Goal: Transaction & Acquisition: Purchase product/service

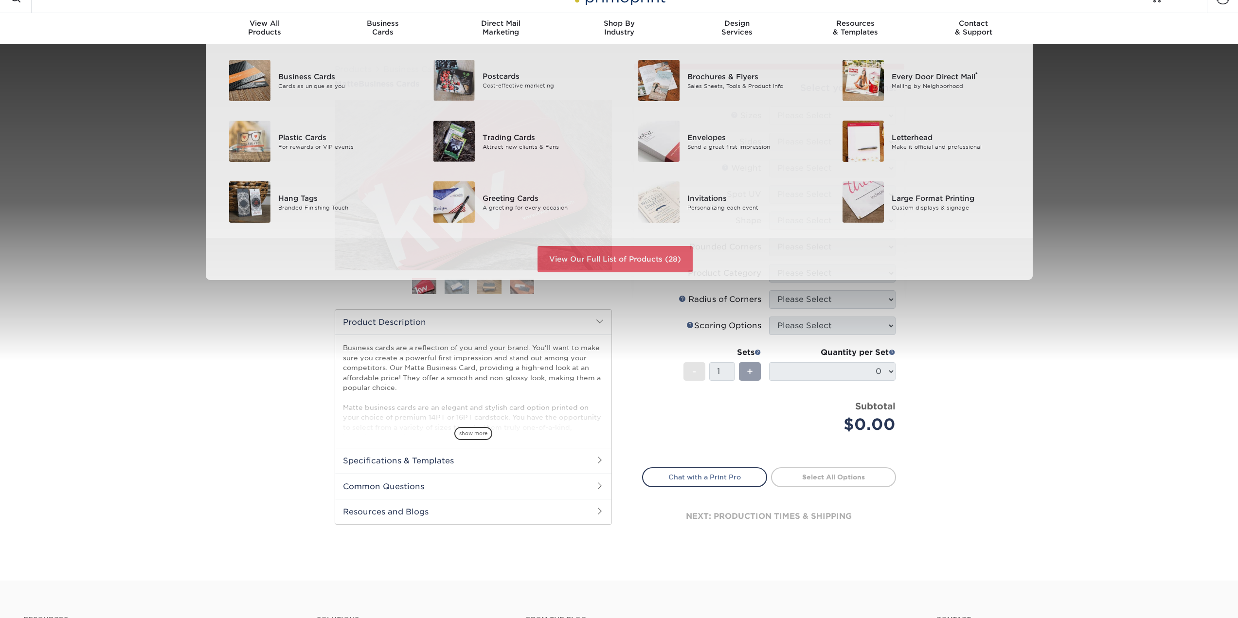
scroll to position [49, 0]
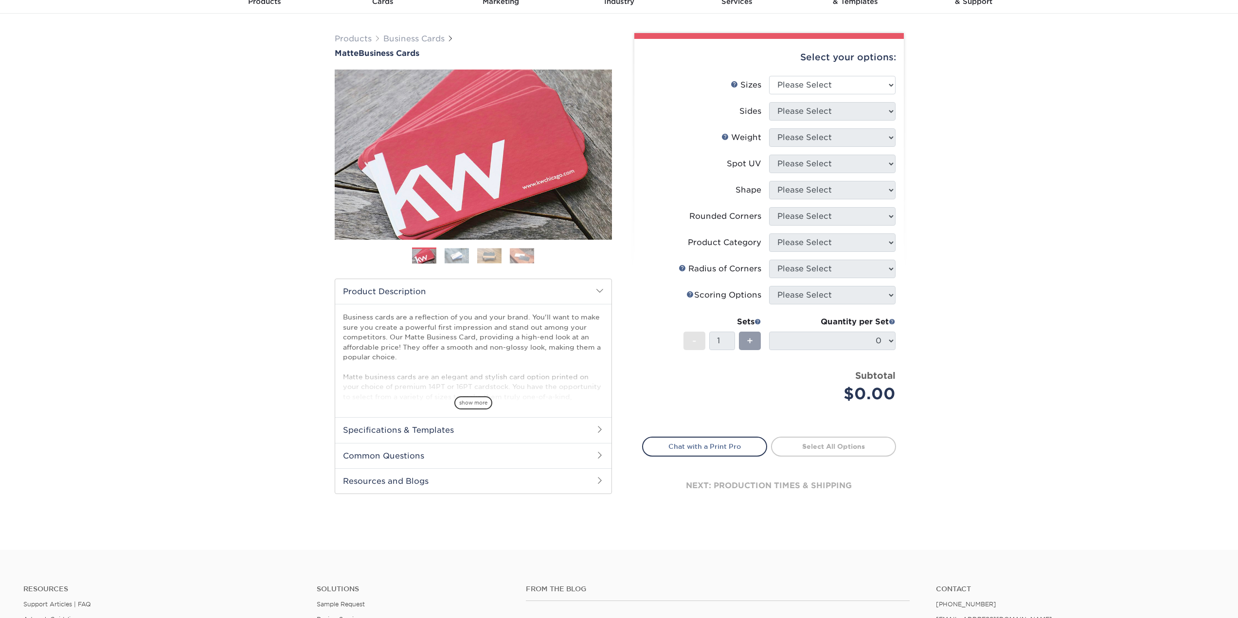
click at [577, 435] on h2 "Specifications & Templates" at bounding box center [473, 429] width 276 height 25
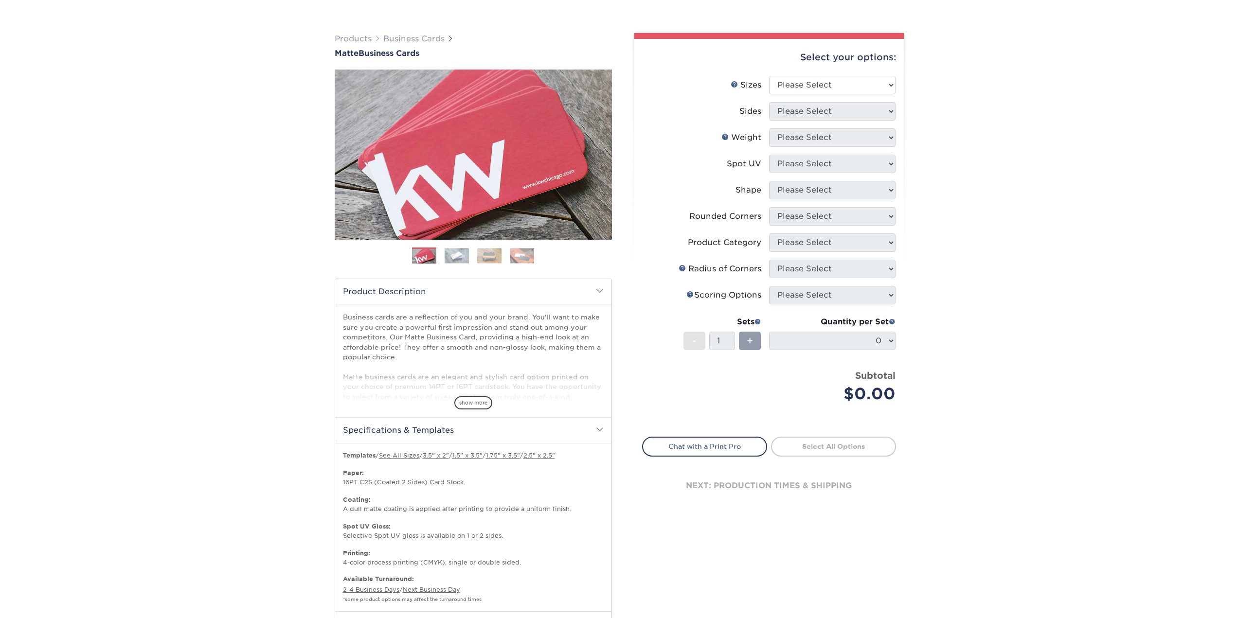
scroll to position [195, 0]
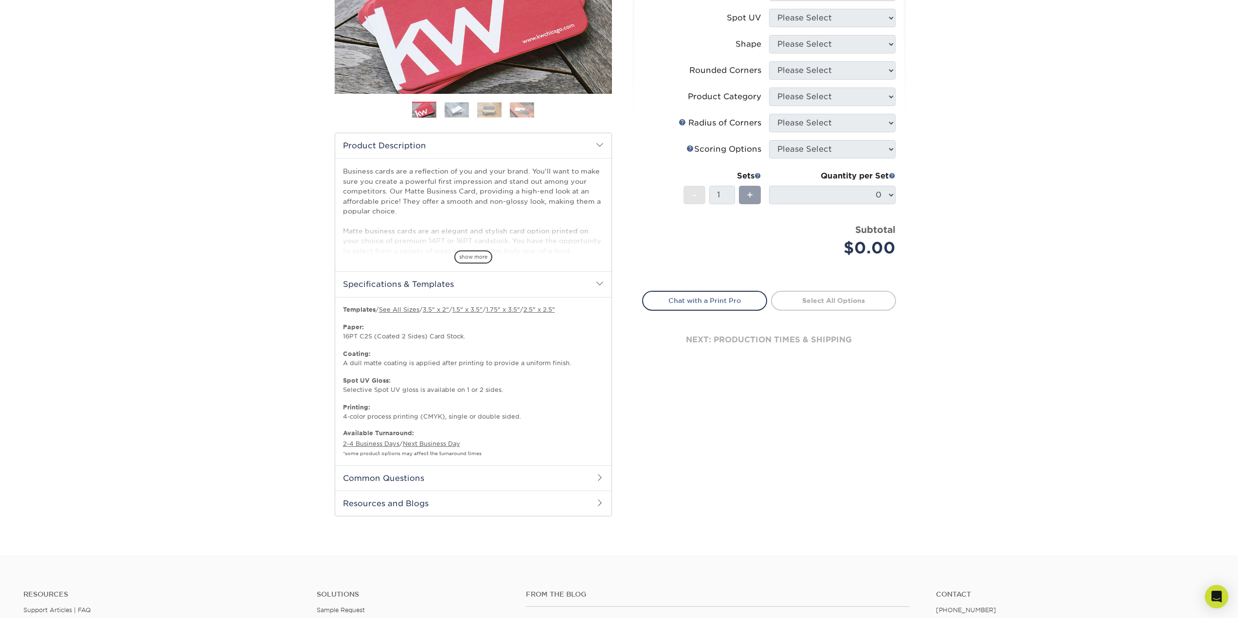
click at [591, 476] on h2 "Common Questions" at bounding box center [473, 478] width 276 height 25
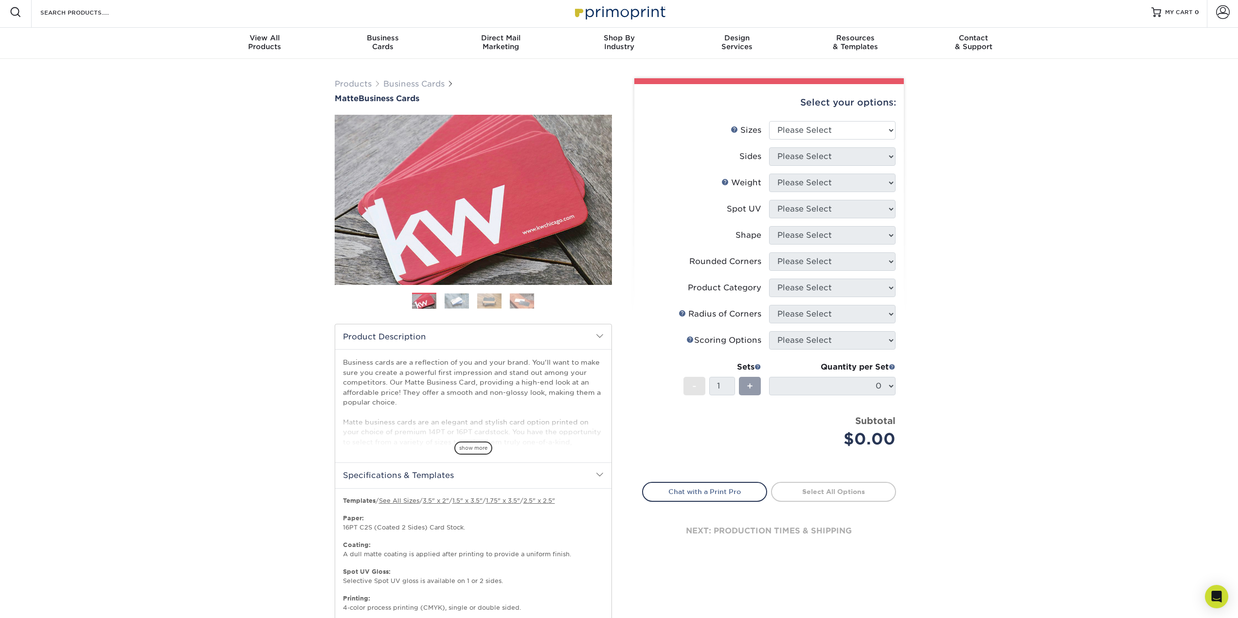
scroll to position [0, 0]
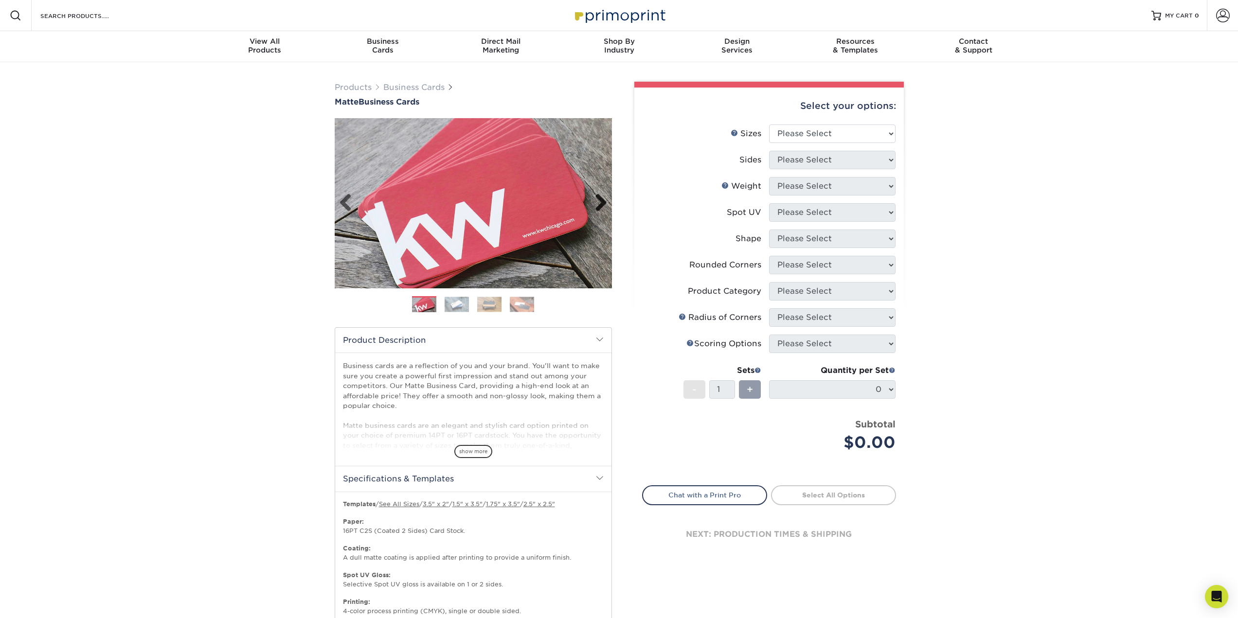
click at [601, 205] on link "Next" at bounding box center [597, 203] width 19 height 19
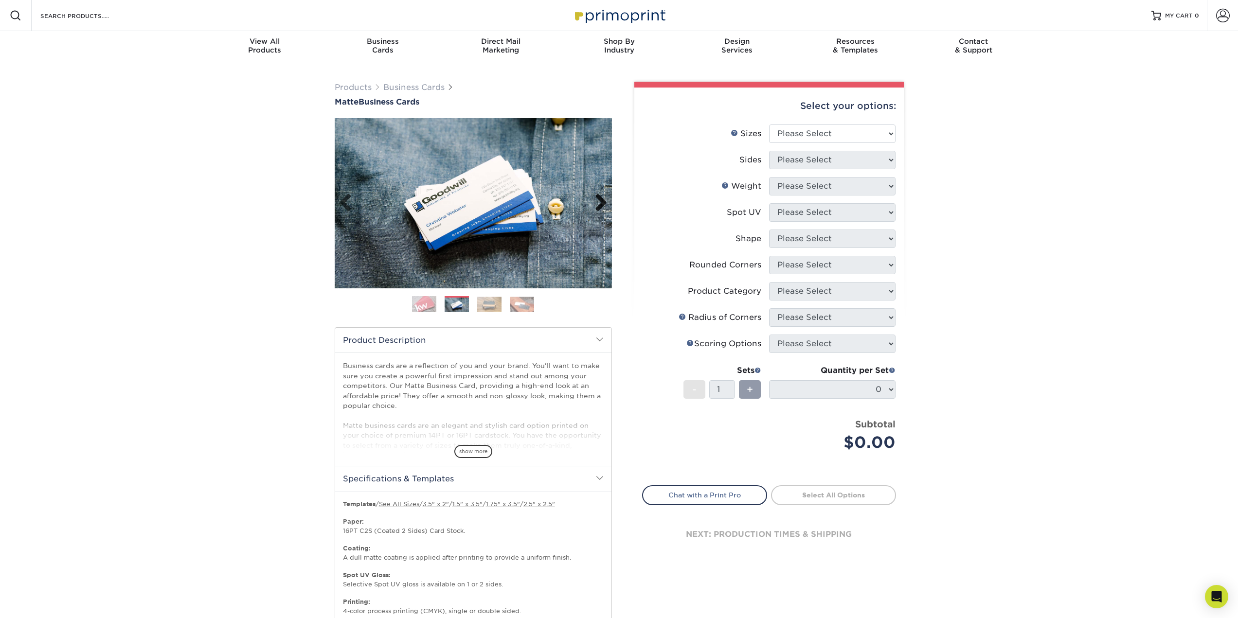
click at [601, 205] on link "Next" at bounding box center [597, 203] width 19 height 19
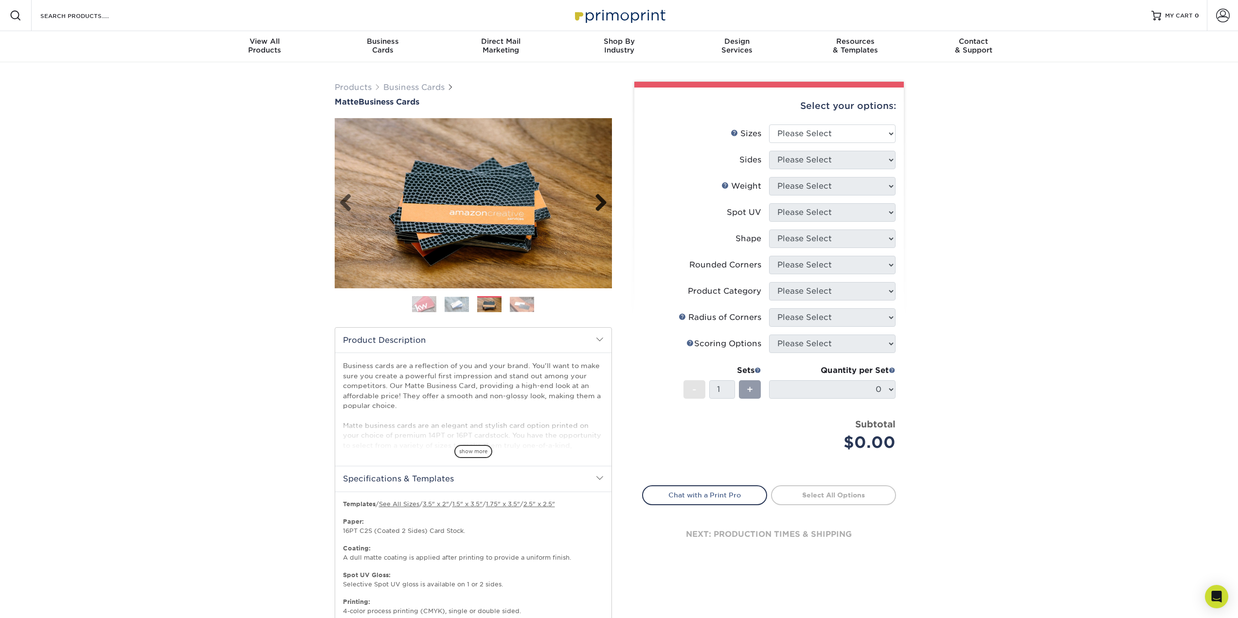
click at [601, 205] on link "Next" at bounding box center [597, 203] width 19 height 19
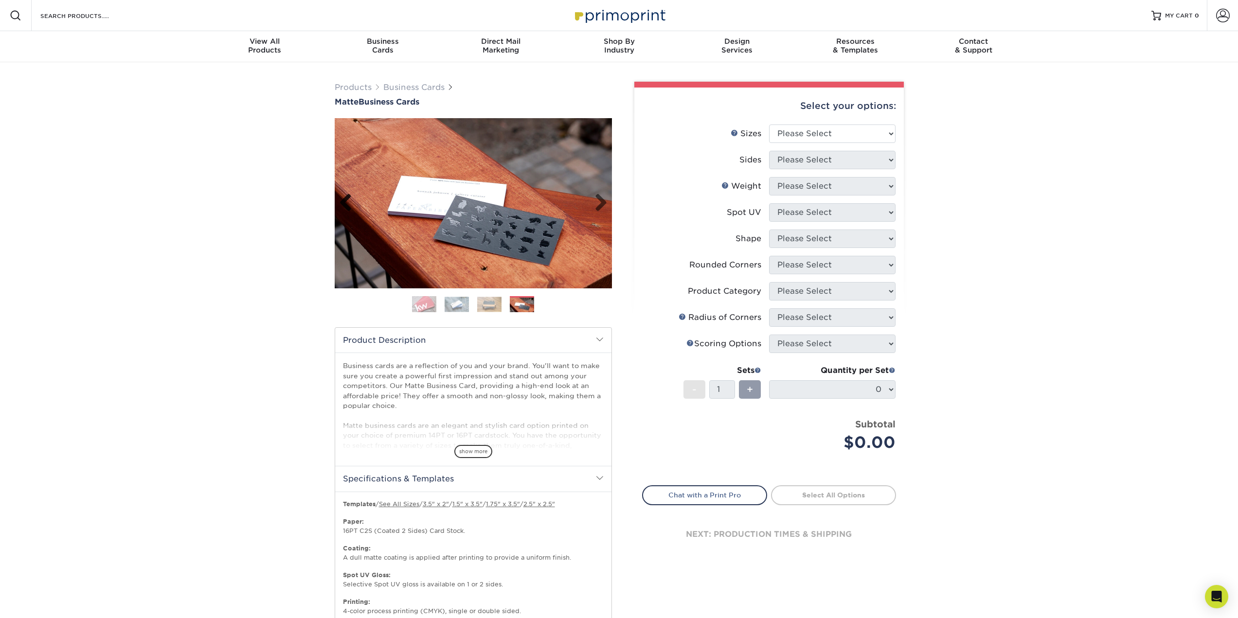
click at [340, 203] on link "Previous" at bounding box center [349, 203] width 19 height 19
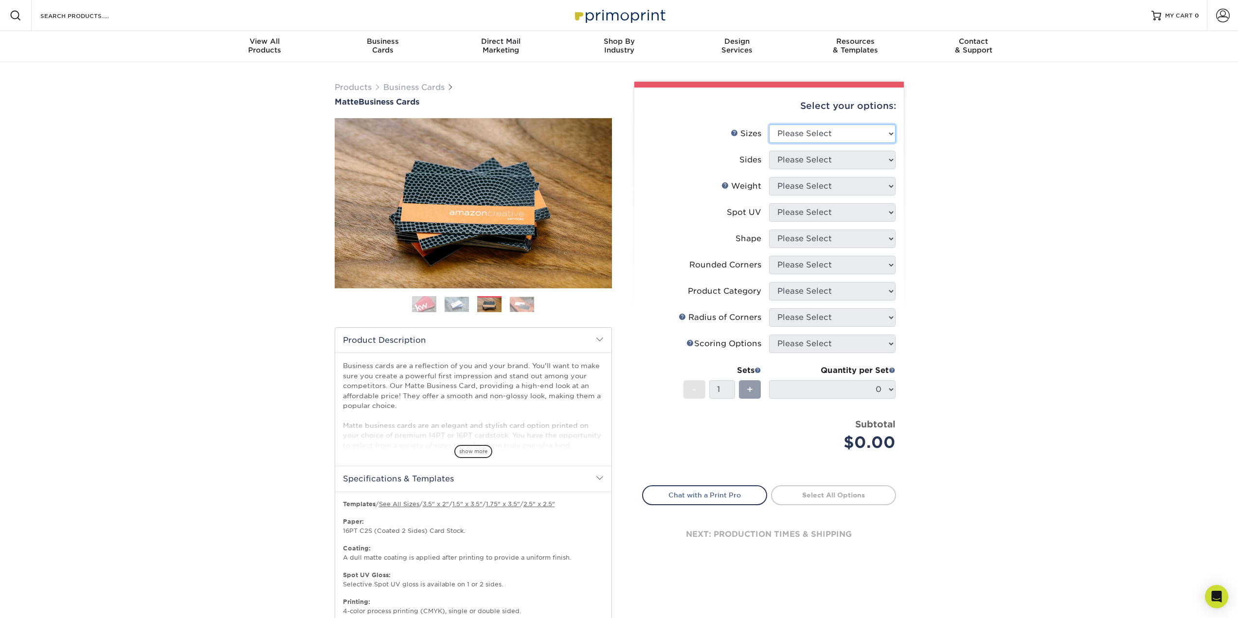
click at [837, 132] on select "Please Select 1.5" x 3.5" - Mini 1.75" x 3.5" - Mini 2" x 2" - Square 2" x 3" -…" at bounding box center [832, 134] width 127 height 18
select select "1.50x3.50"
click at [769, 125] on select "Please Select 1.5" x 3.5" - Mini 1.75" x 3.5" - Mini 2" x 2" - Square 2" x 3" -…" at bounding box center [832, 134] width 127 height 18
click at [825, 151] on select "Please Select Print Both Sides Print Front Only" at bounding box center [832, 160] width 127 height 18
select select "13abbda7-1d64-4f25-8bb2-c179b224825d"
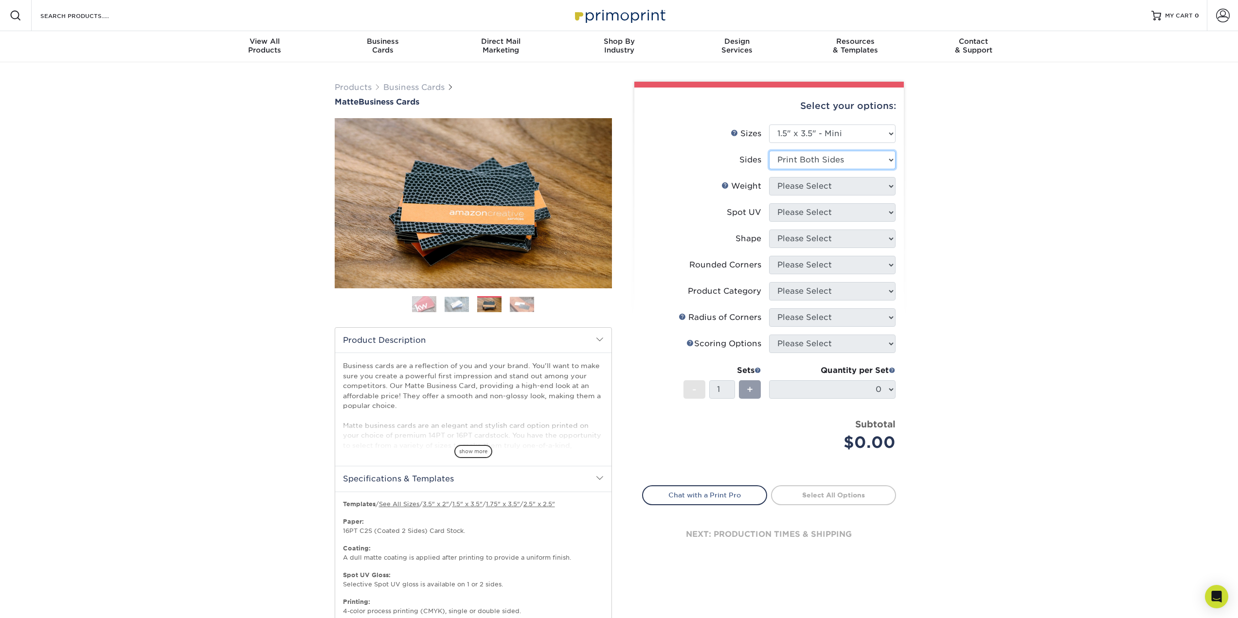
click at [769, 151] on select "Please Select Print Both Sides Print Front Only" at bounding box center [832, 160] width 127 height 18
click at [837, 186] on select "Please Select 16PT 14PT" at bounding box center [832, 186] width 127 height 18
click at [235, 340] on div "Products Business Cards Matte Business Cards Previous Next 100 $ 9" at bounding box center [619, 586] width 1238 height 1049
